Goal: Communication & Community: Answer question/provide support

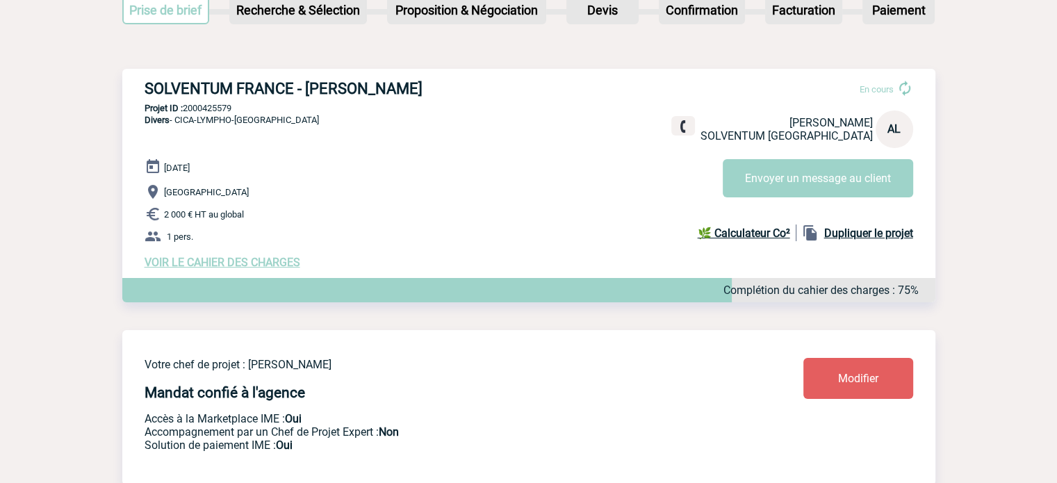
scroll to position [139, 0]
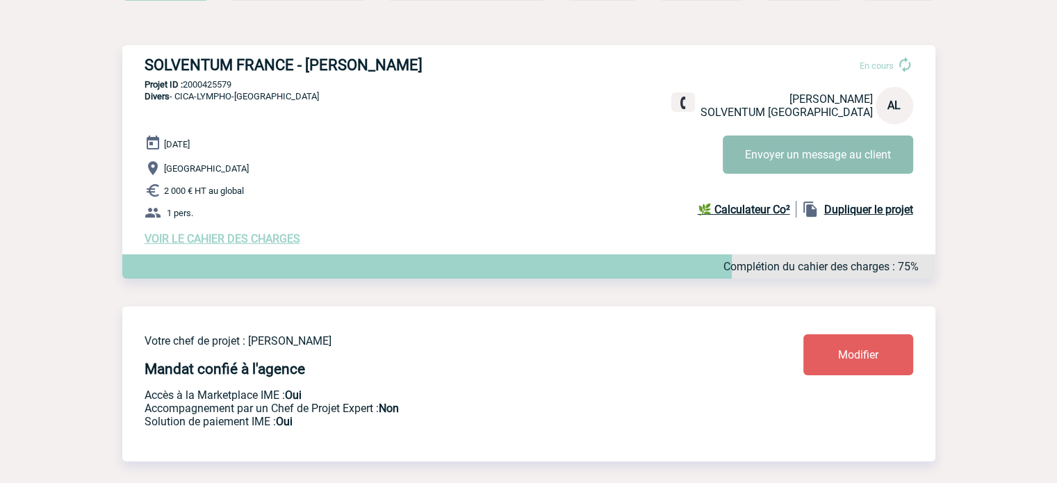
click at [759, 151] on button "Envoyer un message au client" at bounding box center [818, 155] width 190 height 38
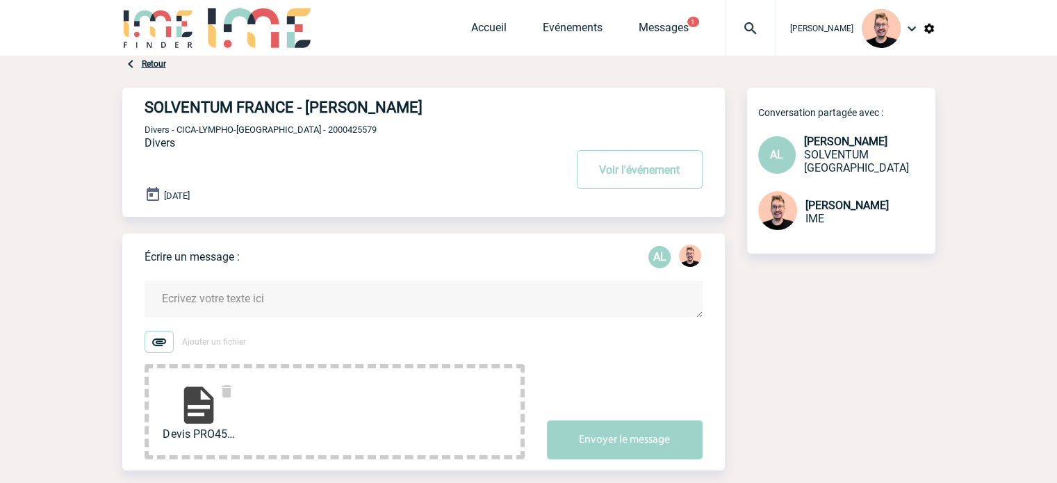
click at [227, 280] on form "Ajouter un fichier Devis PRO451890 SOLV... Envoyer le message" at bounding box center [435, 361] width 580 height 196
click at [181, 295] on textarea at bounding box center [424, 299] width 558 height 37
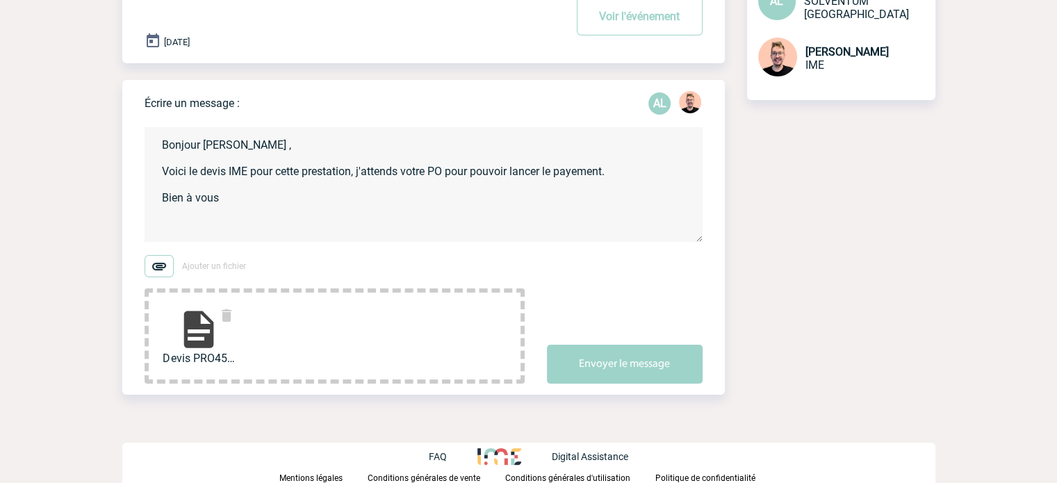
scroll to position [155, 0]
type textarea "Bonjour [PERSON_NAME] , Voici le devis IME pour cette prestation, j'attends vot…"
click at [574, 357] on button "Envoyer le message" at bounding box center [625, 363] width 156 height 39
